Goal: Task Accomplishment & Management: Manage account settings

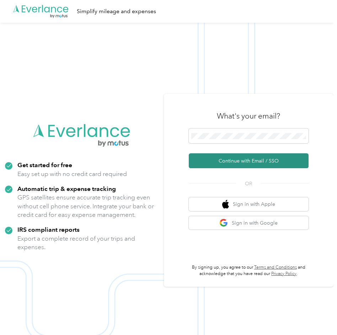
click at [241, 156] on button "Continue with Email / SSO" at bounding box center [249, 161] width 120 height 15
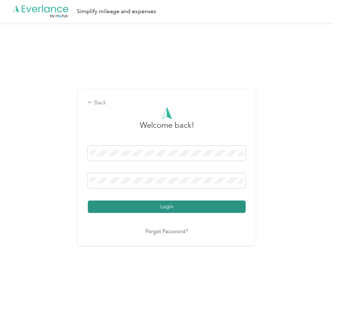
click at [176, 208] on button "Login" at bounding box center [167, 207] width 158 height 12
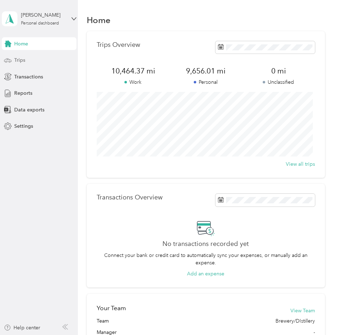
click at [25, 60] on span "Trips" at bounding box center [19, 59] width 11 height 7
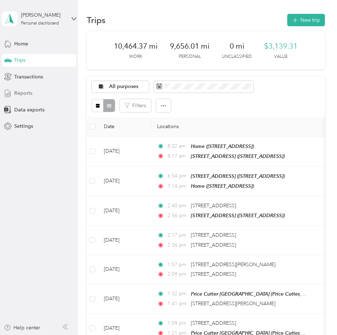
click at [21, 94] on span "Reports" at bounding box center [23, 93] width 18 height 7
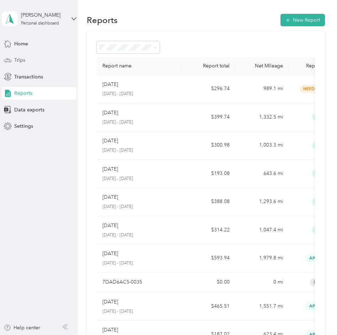
click at [23, 61] on span "Trips" at bounding box center [19, 59] width 11 height 7
